Goal: Task Accomplishment & Management: Use online tool/utility

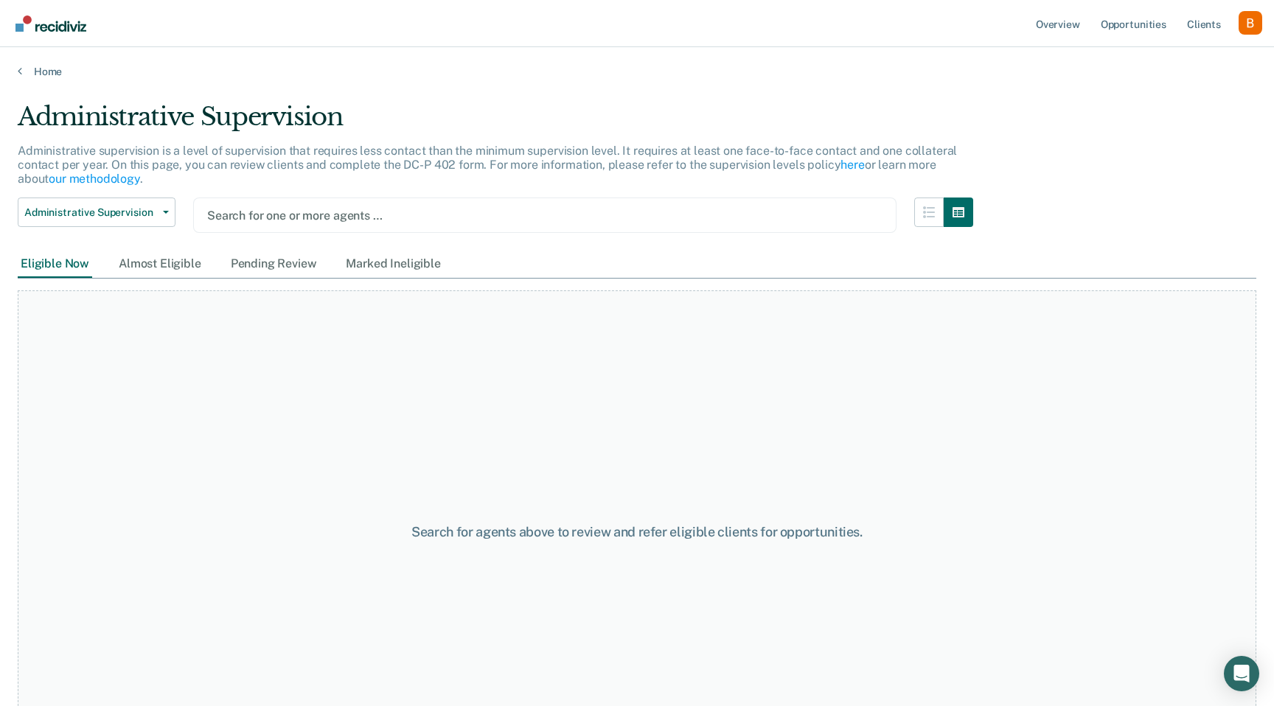
click at [1245, 22] on div "Profile dropdown button" at bounding box center [1251, 23] width 24 height 24
click at [1183, 61] on link "Profile" at bounding box center [1191, 60] width 119 height 13
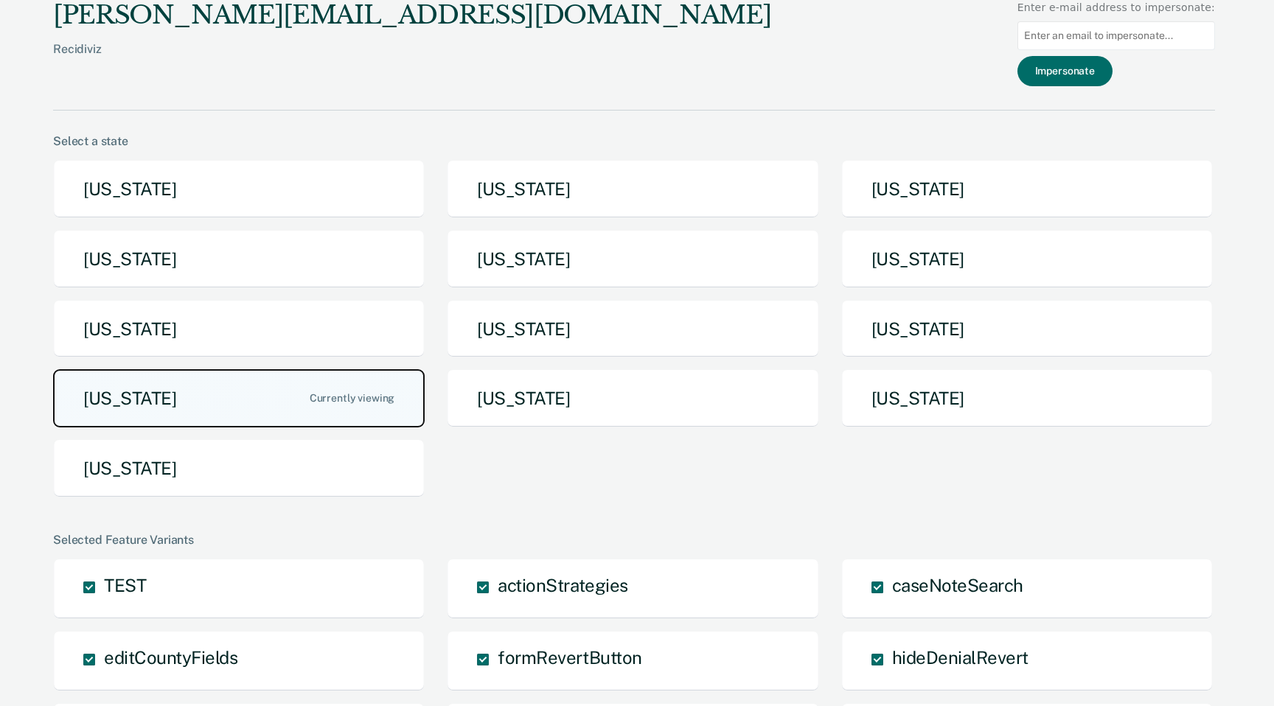
click at [149, 402] on button "[US_STATE]" at bounding box center [239, 398] width 372 height 58
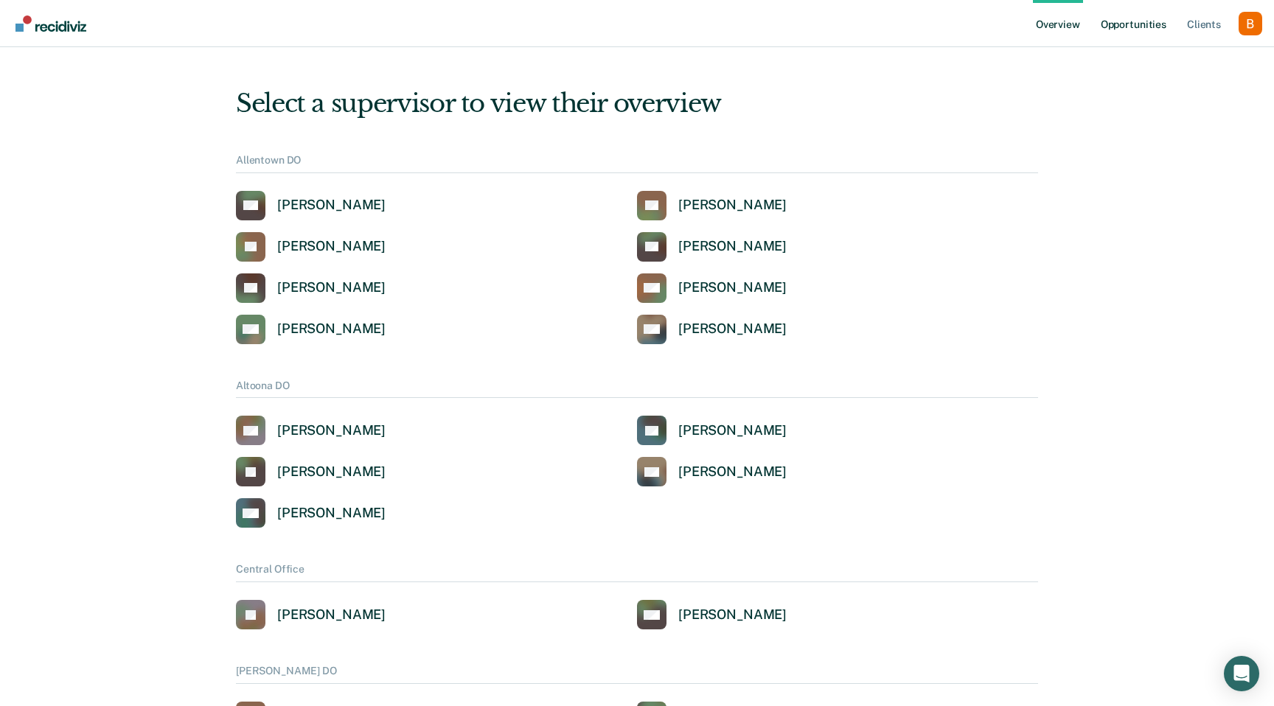
click at [1153, 15] on link "Opportunities" at bounding box center [1134, 23] width 72 height 47
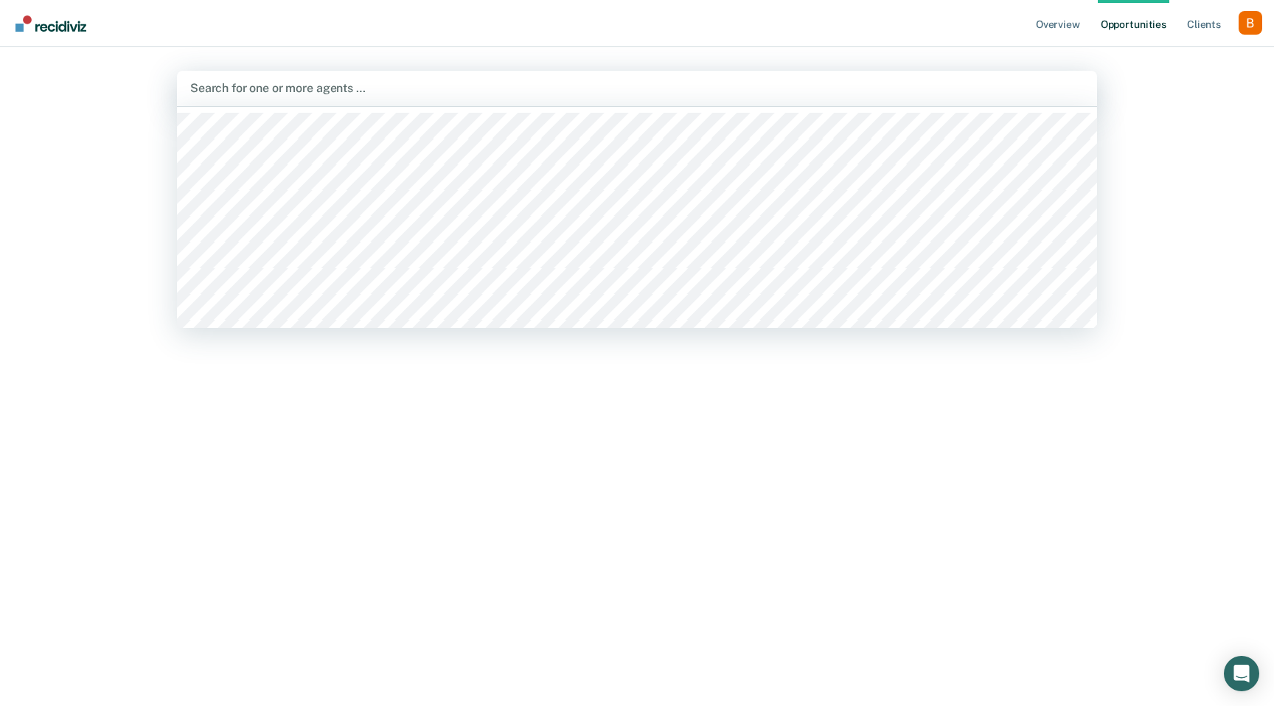
click at [319, 86] on div at bounding box center [637, 88] width 894 height 17
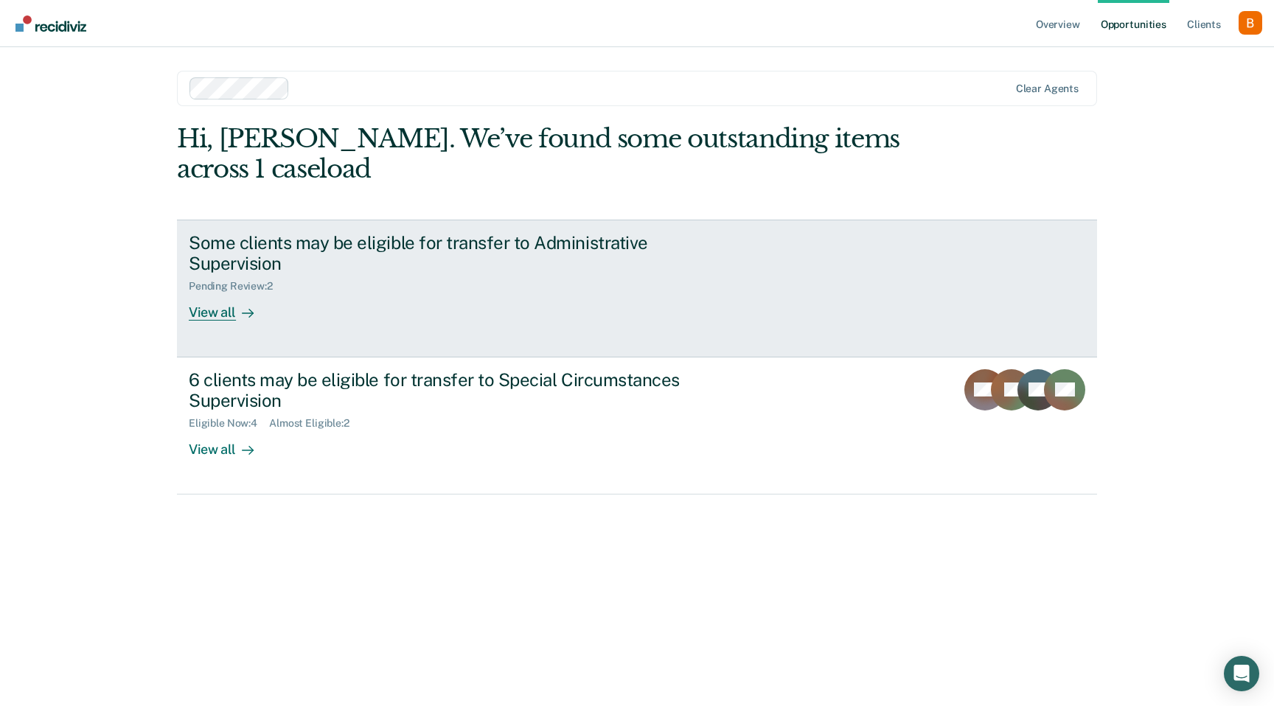
click at [291, 260] on div "Some clients may be eligible for transfer to Administrative Supervision" at bounding box center [448, 253] width 518 height 43
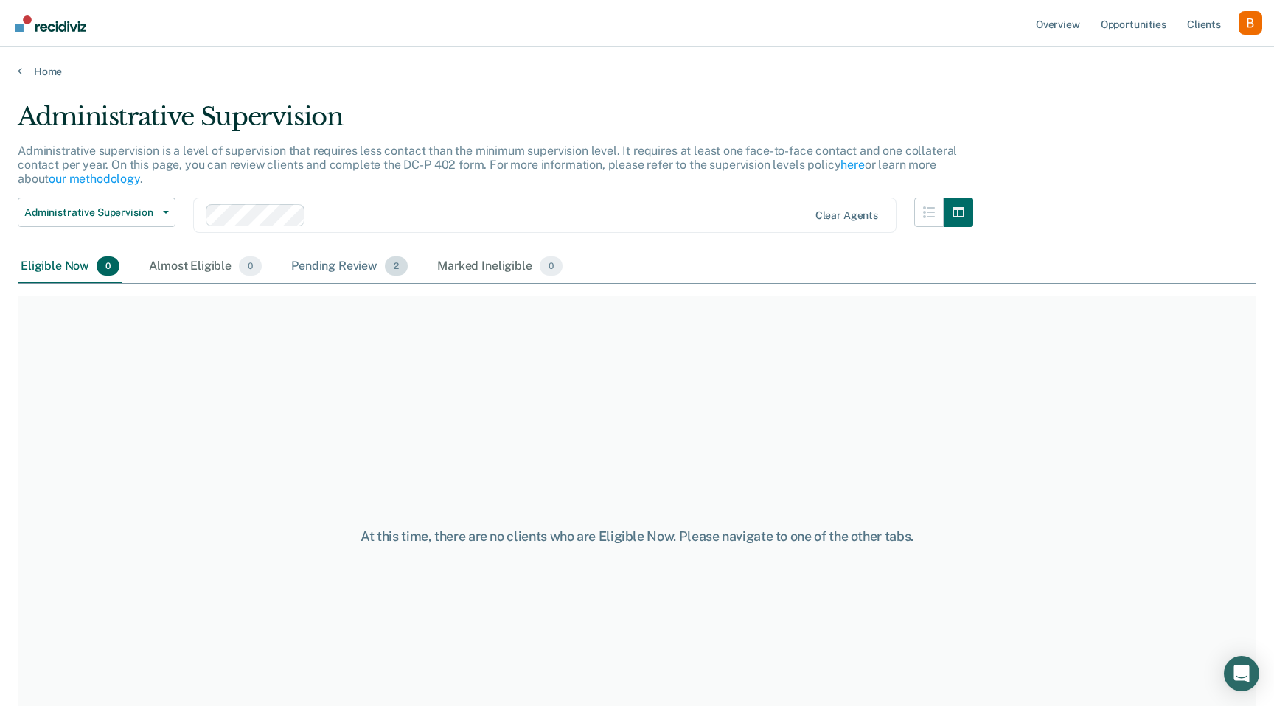
click at [341, 269] on div "Pending Review 2" at bounding box center [349, 267] width 122 height 32
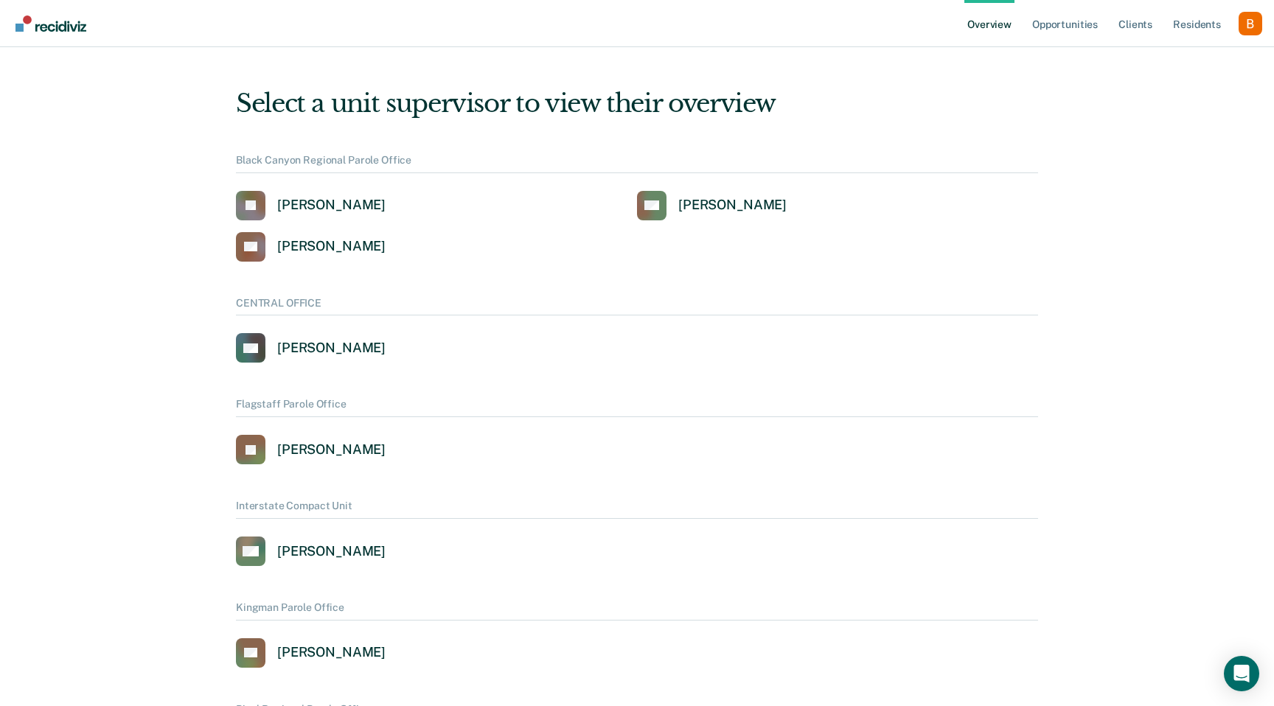
click at [1250, 30] on div "Profile dropdown button" at bounding box center [1251, 24] width 24 height 24
click at [1147, 58] on link "Profile" at bounding box center [1191, 59] width 119 height 13
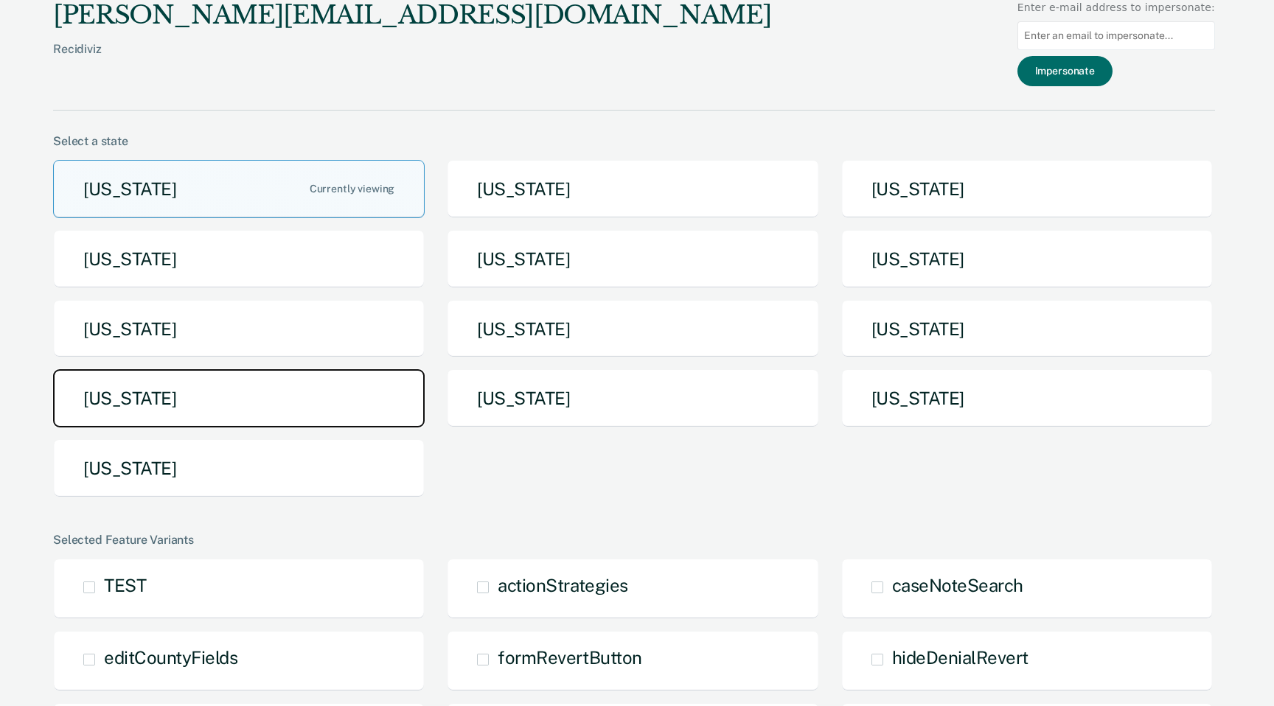
click at [91, 403] on button "[US_STATE]" at bounding box center [239, 398] width 372 height 58
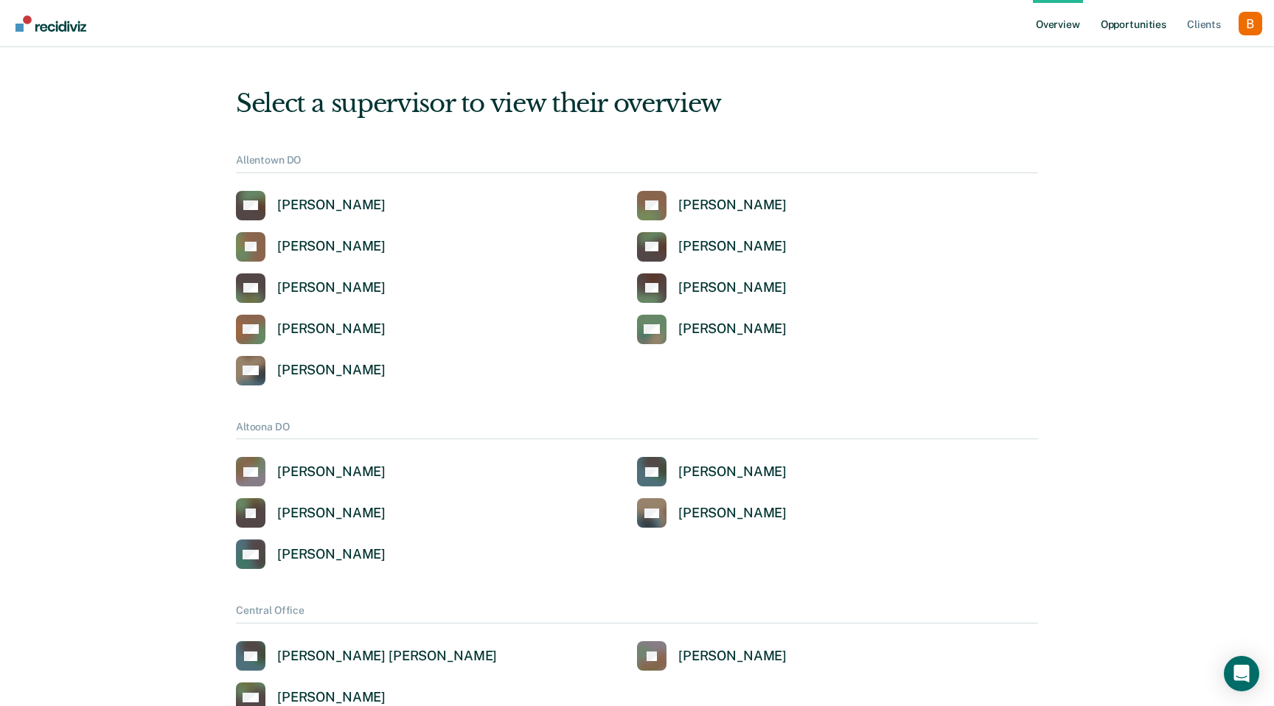
click at [1121, 24] on link "Opportunities" at bounding box center [1134, 23] width 72 height 47
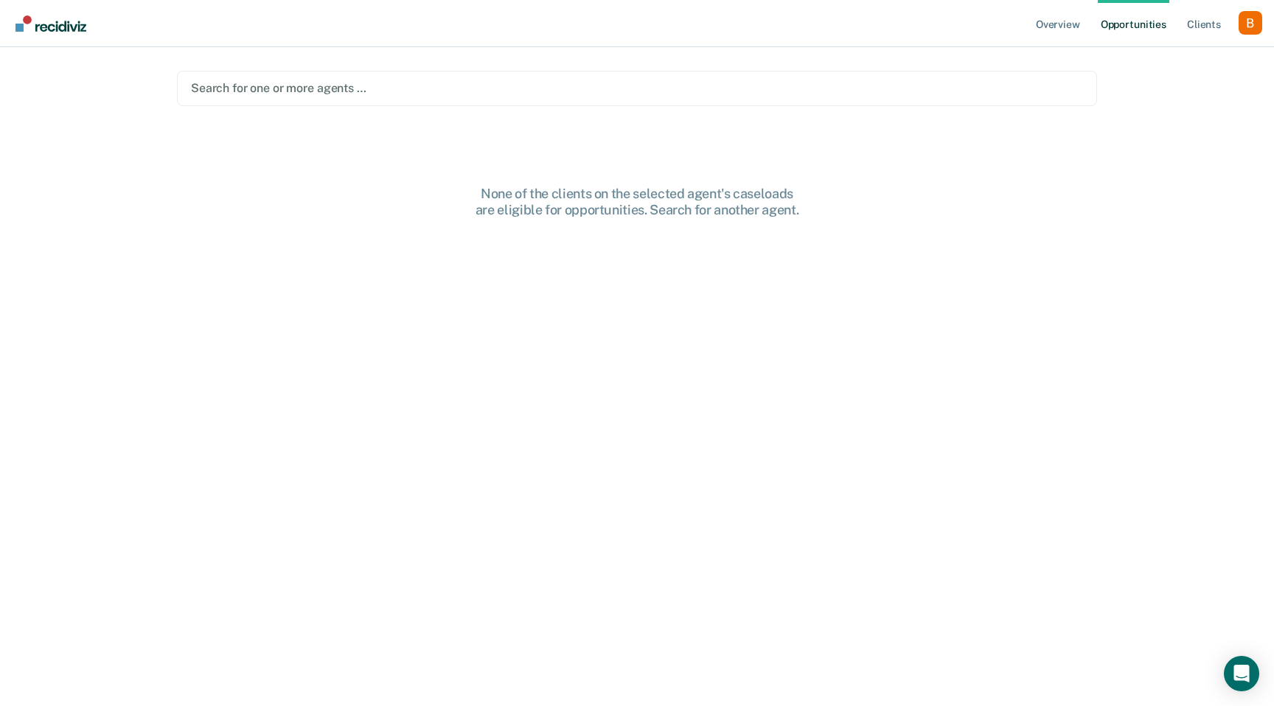
click at [307, 90] on div at bounding box center [637, 88] width 892 height 17
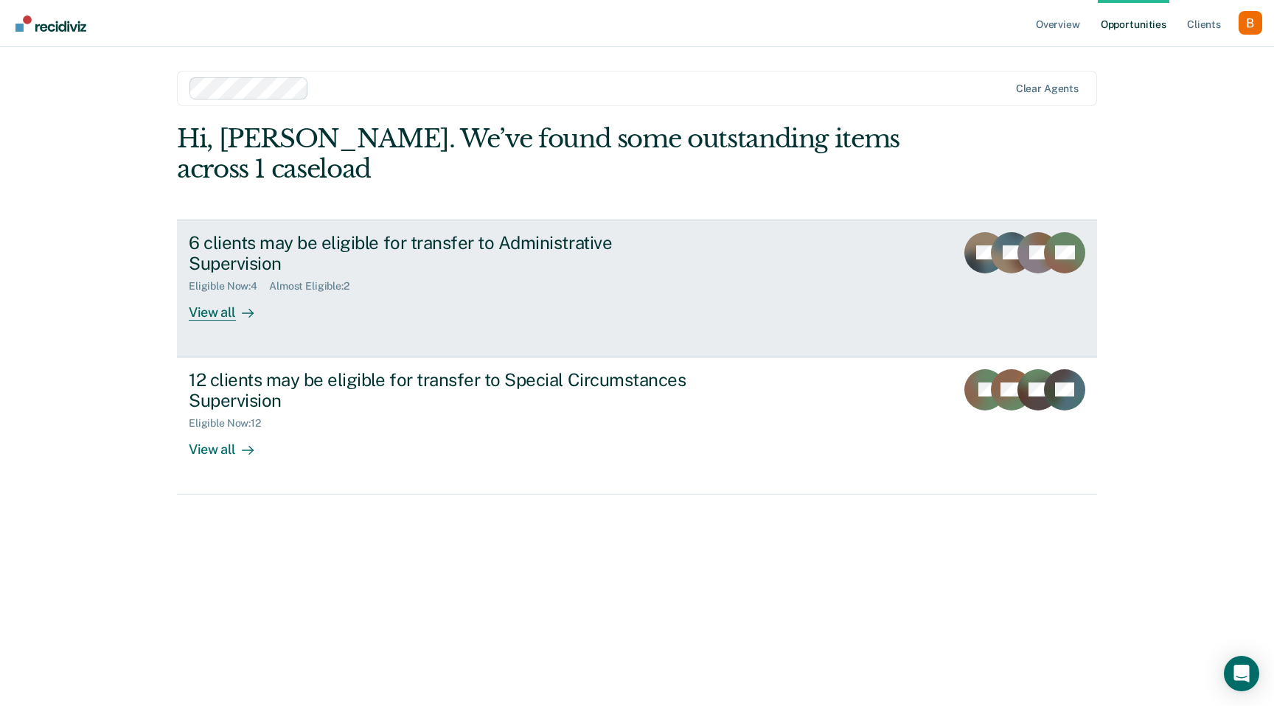
click at [539, 274] on div "Eligible Now : 4 Almost Eligible : 2" at bounding box center [448, 283] width 518 height 18
